Goal: Complete application form

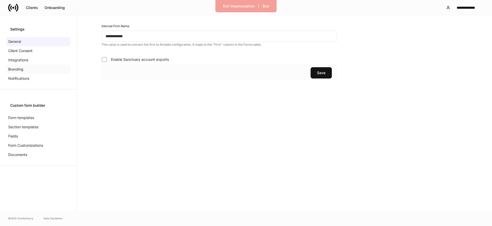
click at [23, 68] on p "Branding" at bounding box center [15, 69] width 15 height 5
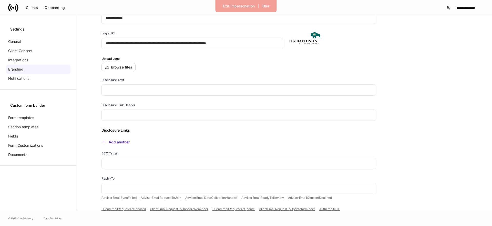
scroll to position [20, 0]
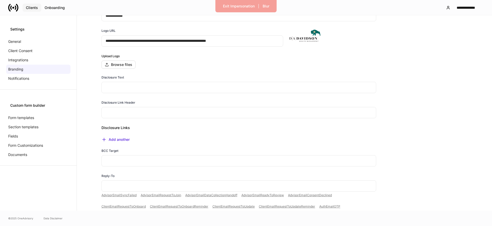
click at [36, 10] on button "Clients" at bounding box center [32, 8] width 19 height 8
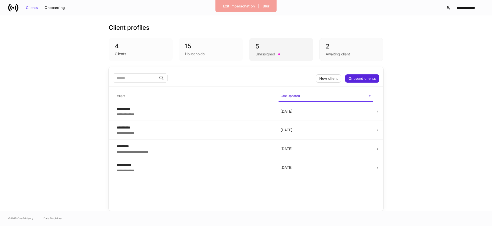
click at [274, 46] on div "5" at bounding box center [280, 46] width 51 height 8
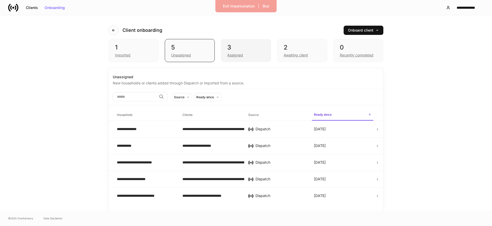
click at [237, 59] on div "3 Assigned" at bounding box center [246, 50] width 50 height 23
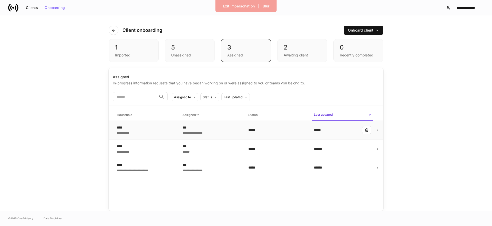
click at [147, 133] on div "**********" at bounding box center [145, 130] width 57 height 10
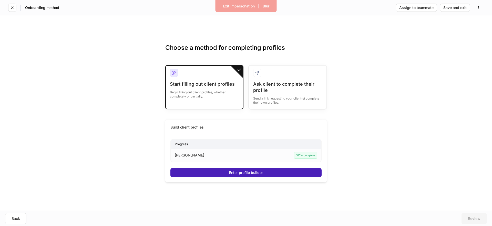
click at [268, 171] on button "Enter profile builder" at bounding box center [245, 172] width 151 height 9
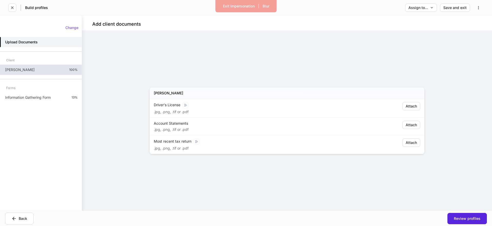
click at [25, 69] on div "[PERSON_NAME] 100%" at bounding box center [41, 70] width 82 height 10
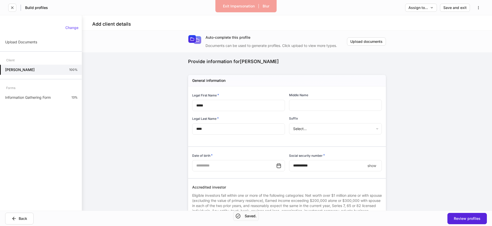
type input "**********"
click at [61, 101] on div "Information Gathering Form 13%" at bounding box center [41, 97] width 82 height 10
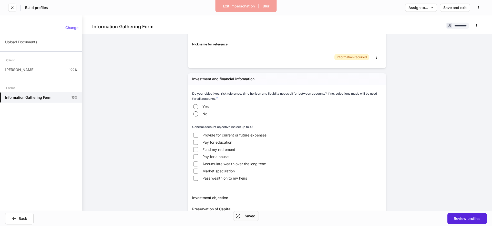
scroll to position [64, 0]
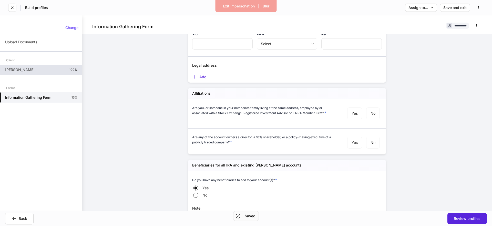
click at [64, 70] on div "[PERSON_NAME] 100%" at bounding box center [41, 70] width 82 height 10
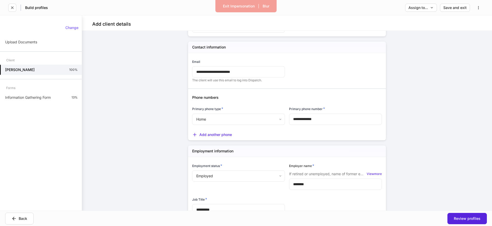
scroll to position [229, 0]
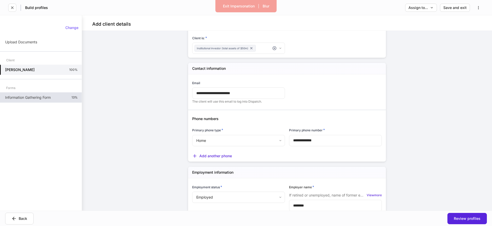
click at [26, 94] on div "Information Gathering Form 13%" at bounding box center [41, 97] width 82 height 10
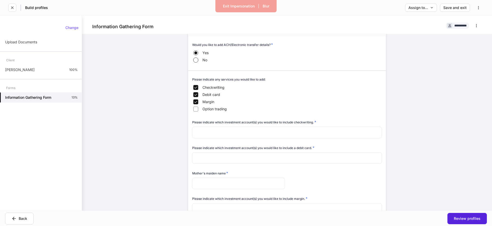
scroll to position [415, 0]
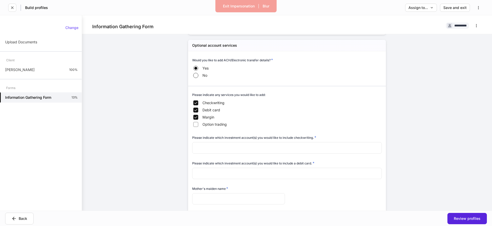
click at [191, 124] on div "Please indicate any services you would like to add: Checkwriting Debit card Mar…" at bounding box center [236, 107] width 97 height 43
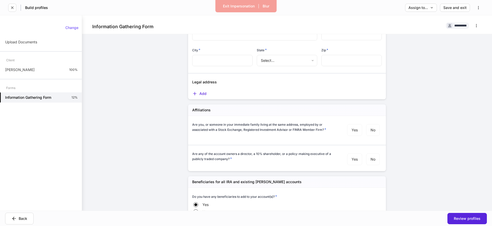
scroll to position [48, 0]
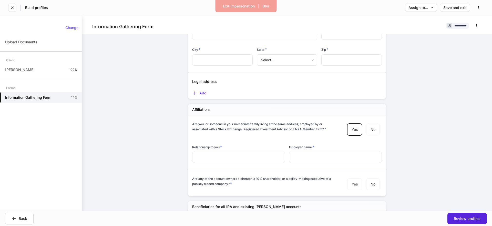
click at [354, 156] on input "text" at bounding box center [335, 156] width 93 height 11
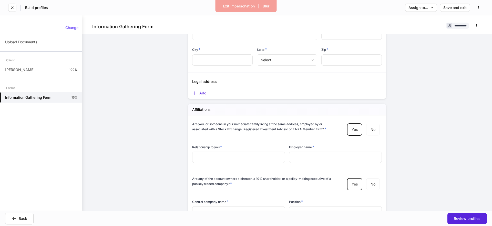
click at [371, 206] on input "text" at bounding box center [335, 211] width 93 height 11
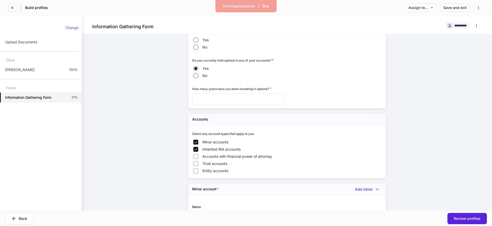
scroll to position [1471, 0]
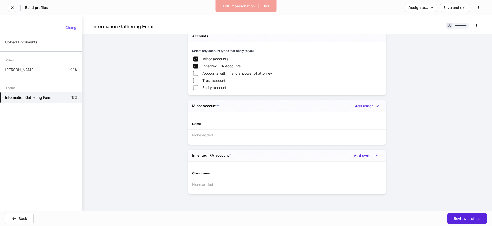
click at [223, 60] on span "Minor accounts" at bounding box center [215, 58] width 26 height 5
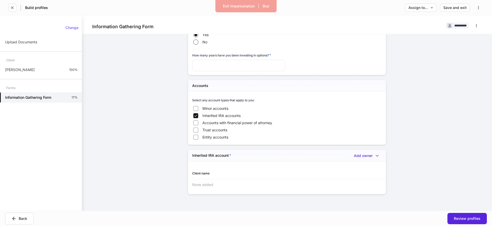
scroll to position [1422, 0]
click at [217, 116] on span "Inherited IRA accounts" at bounding box center [221, 115] width 38 height 5
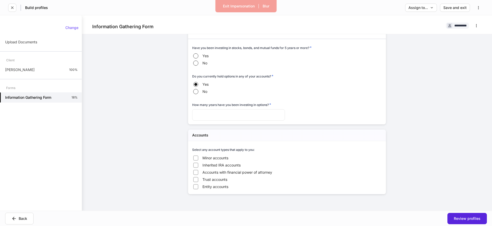
scroll to position [1372, 0]
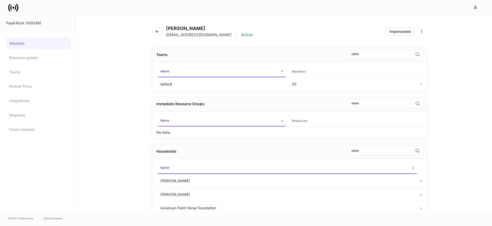
scroll to position [2, 0]
